Goal: Information Seeking & Learning: Check status

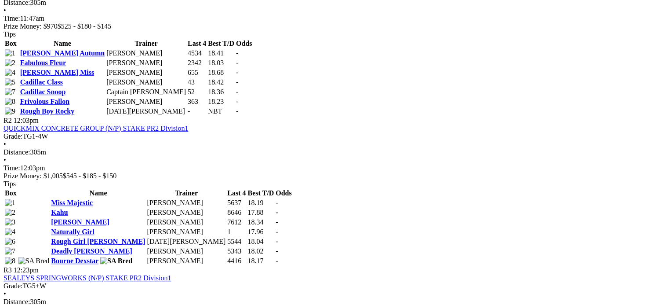
scroll to position [487, 0]
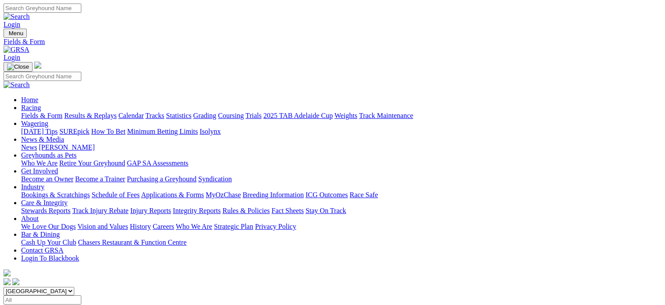
click at [116, 112] on link "Results & Replays" at bounding box center [90, 115] width 52 height 7
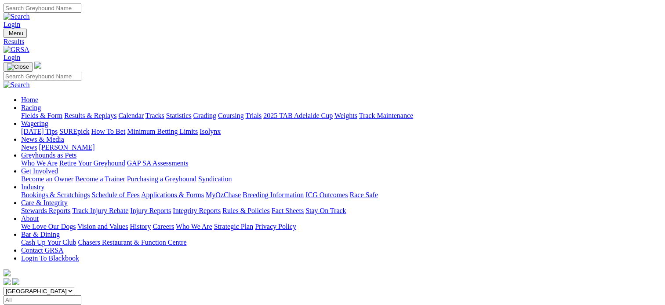
click at [116, 112] on link "Results & Replays" at bounding box center [90, 115] width 52 height 7
click at [144, 112] on link "Calendar" at bounding box center [130, 115] width 25 height 7
click at [101, 112] on link "Results & Replays" at bounding box center [90, 115] width 52 height 7
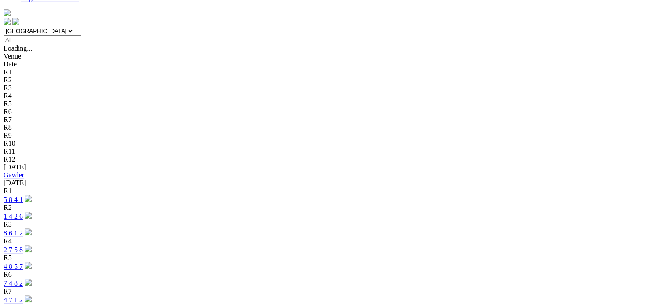
scroll to position [308, 0]
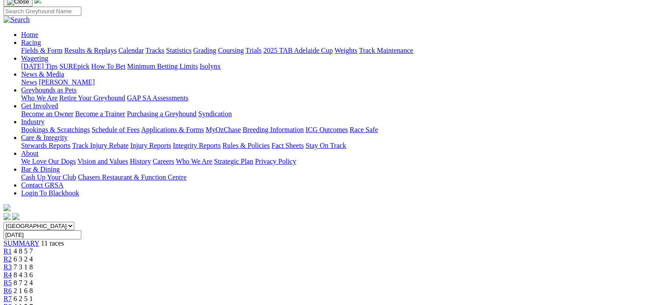
scroll to position [44, 0]
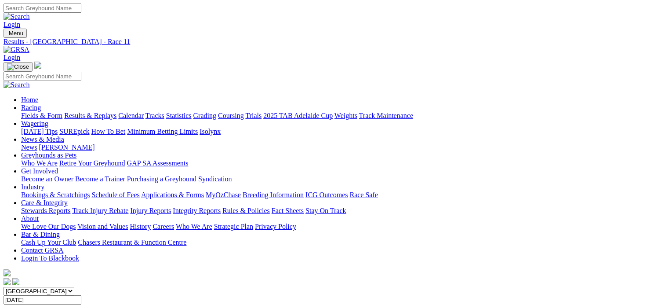
scroll to position [21, 0]
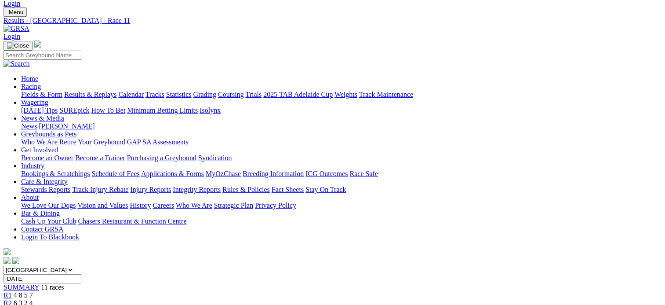
click at [116, 91] on link "Results & Replays" at bounding box center [90, 94] width 52 height 7
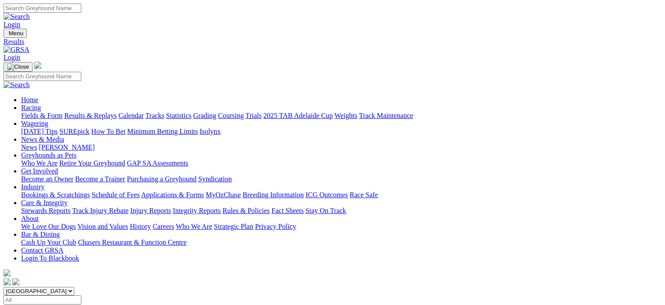
click at [116, 112] on link "Results & Replays" at bounding box center [90, 115] width 52 height 7
click at [74, 287] on select "[GEOGRAPHIC_DATA] [GEOGRAPHIC_DATA] [GEOGRAPHIC_DATA] [GEOGRAPHIC_DATA] [GEOGRA…" at bounding box center [39, 291] width 71 height 8
click at [144, 112] on link "Calendar" at bounding box center [130, 115] width 25 height 7
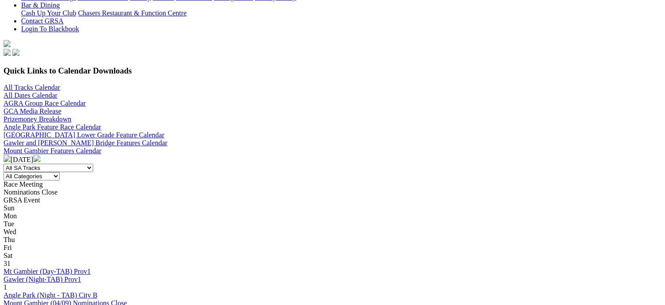
scroll to position [220, 0]
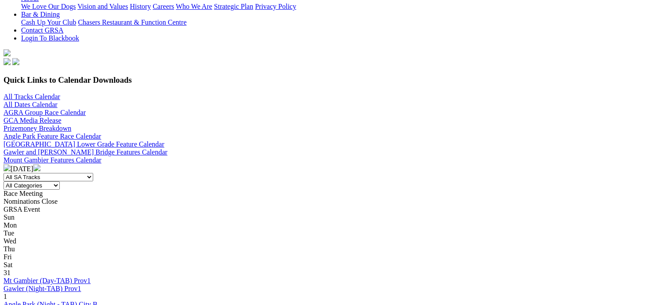
click at [86, 276] on link "Mt Gambier (Day-TAB) Prov1" at bounding box center [47, 279] width 87 height 7
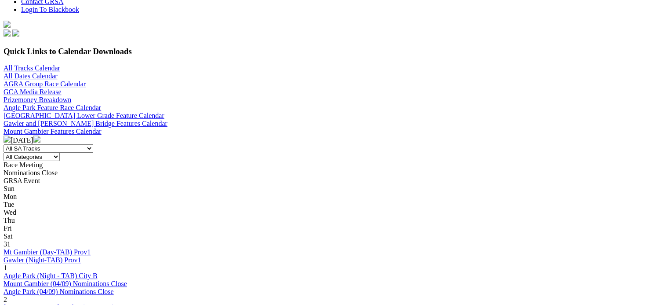
scroll to position [264, 0]
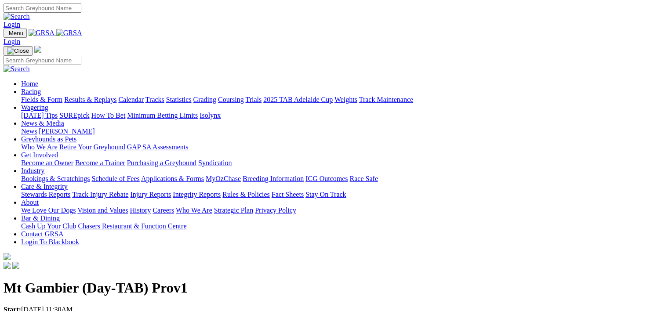
click at [105, 280] on h1 "Mt Gambier (Day-TAB) Prov1" at bounding box center [333, 288] width 658 height 16
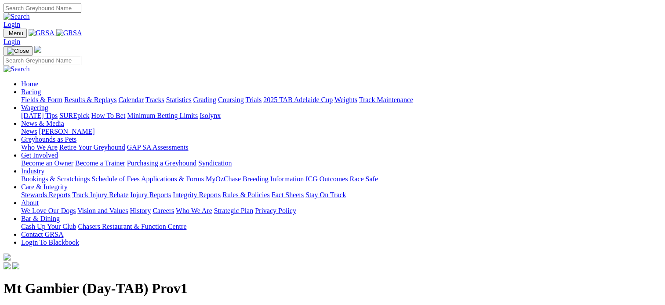
click at [41, 88] on link "Racing" at bounding box center [31, 91] width 20 height 7
